Goal: Task Accomplishment & Management: Use online tool/utility

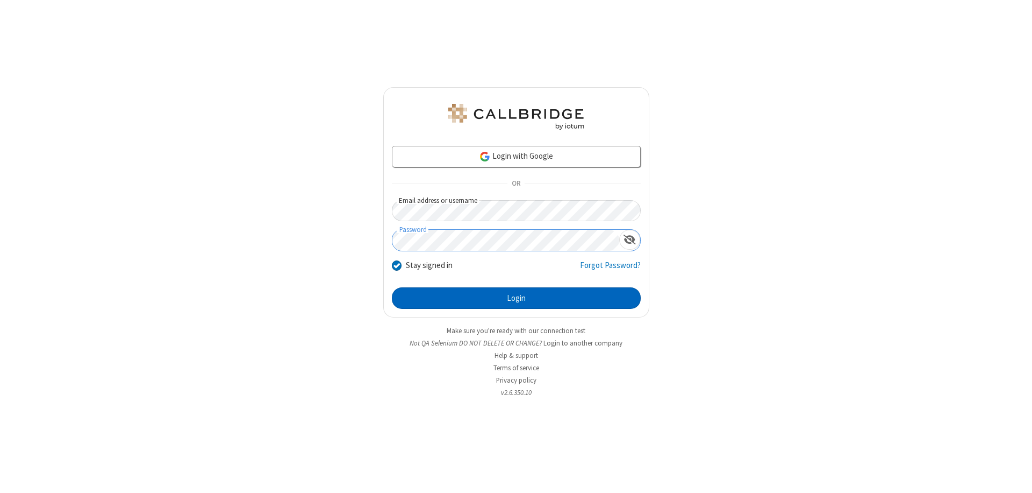
click at [516, 298] on button "Login" at bounding box center [516, 298] width 249 height 22
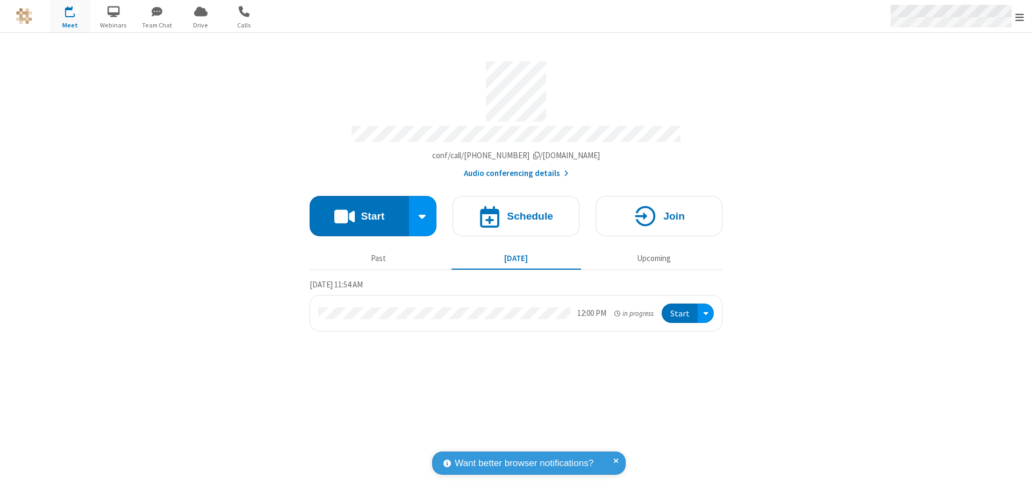
click at [1020, 17] on span "Open menu" at bounding box center [1020, 17] width 9 height 11
click at [201, 25] on span "Drive" at bounding box center [201, 25] width 40 height 10
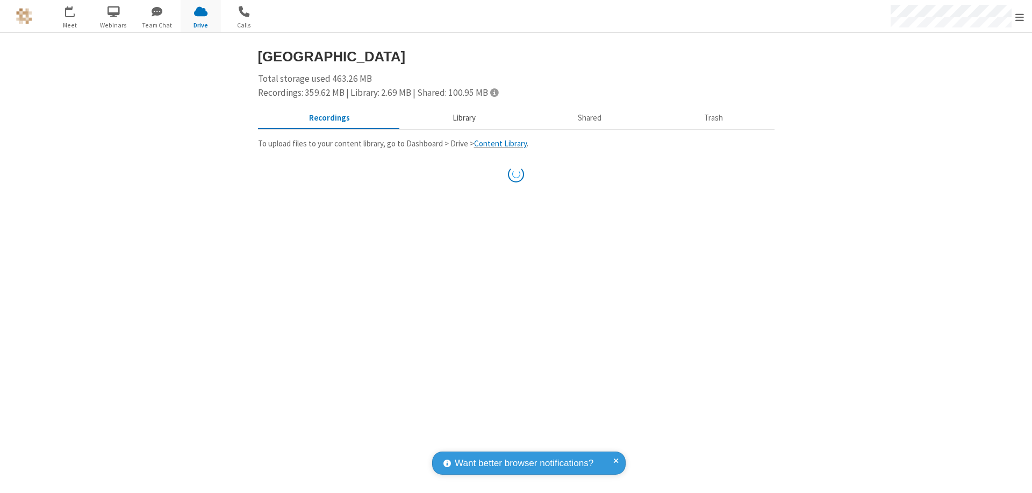
click at [462, 118] on button "Library" at bounding box center [464, 118] width 126 height 20
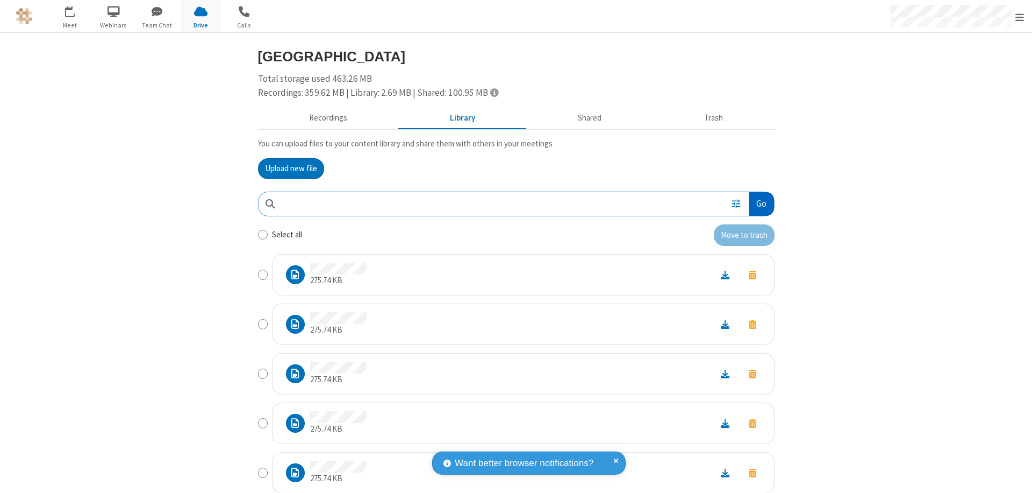
click at [757, 203] on button "Go" at bounding box center [761, 204] width 25 height 24
click at [287, 168] on button "Upload new file" at bounding box center [291, 169] width 66 height 22
